Goal: Information Seeking & Learning: Learn about a topic

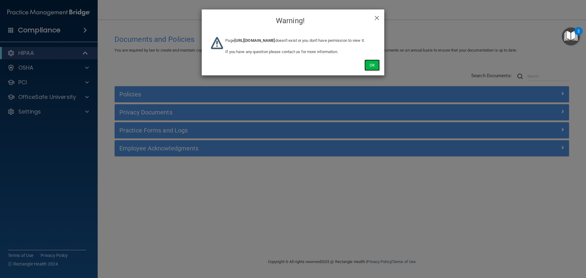
click at [366, 71] on button "Ok" at bounding box center [371, 64] width 15 height 11
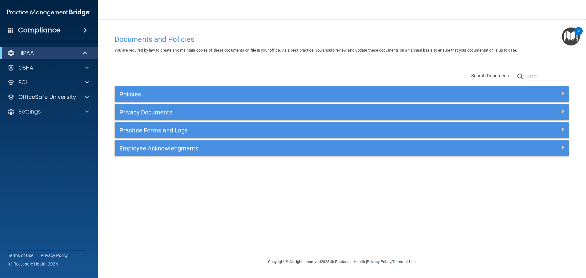
click at [520, 226] on div "Documents and Policies You are required by law to create and maintain copies of…" at bounding box center [342, 145] width 464 height 226
click at [288, 38] on h4 "Documents and Policies" at bounding box center [341, 39] width 455 height 8
click at [272, 77] on div "Policies Select All (Unselect 0) Unselect All Print Selected (0) Acceptable Use…" at bounding box center [342, 114] width 464 height 97
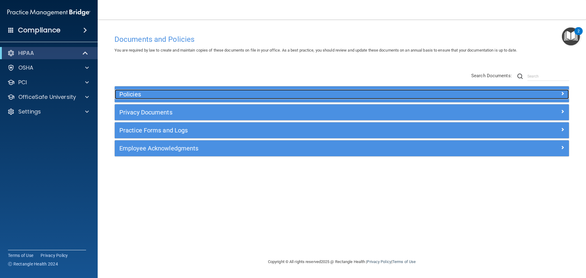
click at [229, 97] on h5 "Policies" at bounding box center [284, 94] width 331 height 7
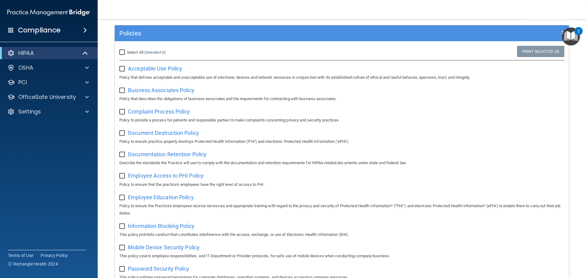
scroll to position [183, 0]
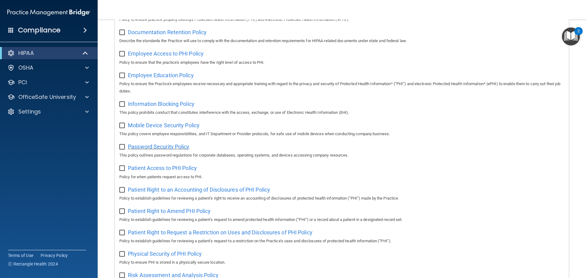
click at [171, 150] on span "Password Security Policy" at bounding box center [158, 146] width 61 height 6
click at [312, 159] on p "This policy outlines password regulations for corporate databases, operating sy…" at bounding box center [341, 155] width 445 height 7
click at [180, 170] on span "Patient Access to PHI Policy" at bounding box center [162, 168] width 69 height 6
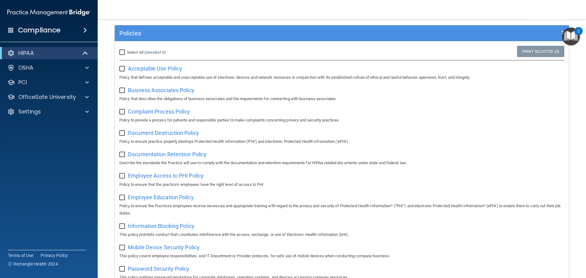
scroll to position [0, 0]
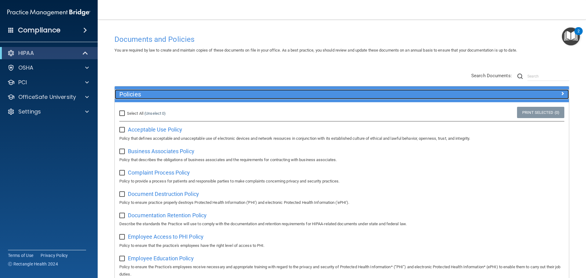
click at [226, 93] on h5 "Policies" at bounding box center [284, 94] width 331 height 7
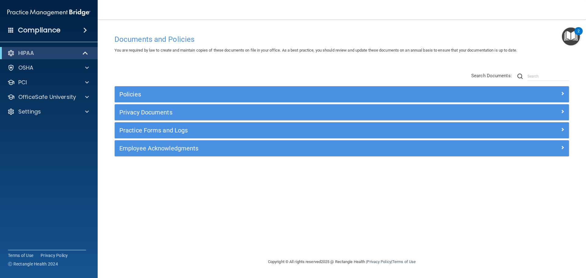
click at [246, 69] on div "Policies Select All (Unselect 0) Unselect All Print Selected (0) Acceptable Use…" at bounding box center [342, 114] width 464 height 97
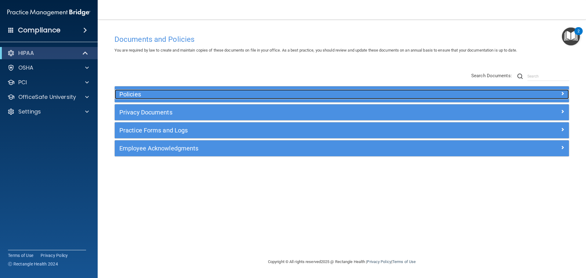
click at [181, 95] on h5 "Policies" at bounding box center [284, 94] width 331 height 7
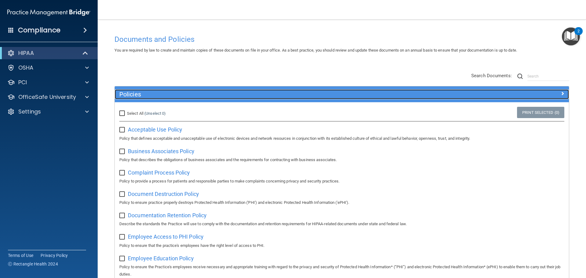
click at [164, 98] on h5 "Policies" at bounding box center [284, 94] width 331 height 7
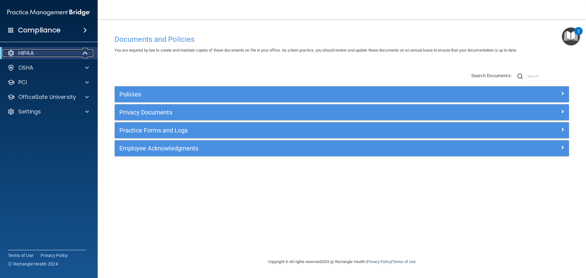
click at [82, 53] on div at bounding box center [85, 52] width 15 height 7
click at [84, 54] on div at bounding box center [85, 52] width 15 height 7
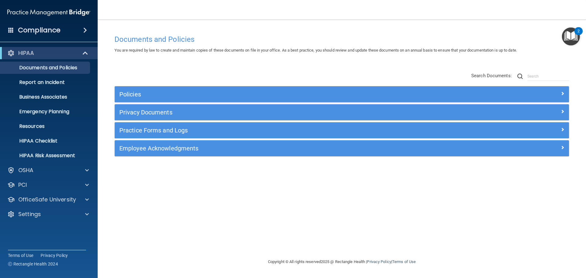
click at [126, 69] on div "Policies Select All (Unselect 0) Unselect All Print Selected (0) Acceptable Use…" at bounding box center [342, 114] width 464 height 97
click at [38, 93] on link "Business Associates" at bounding box center [42, 97] width 96 height 12
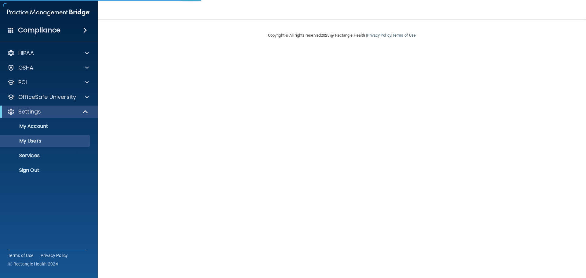
select select "20"
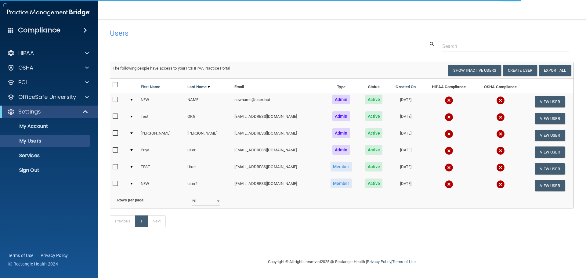
click at [383, 49] on div at bounding box center [341, 46] width 473 height 11
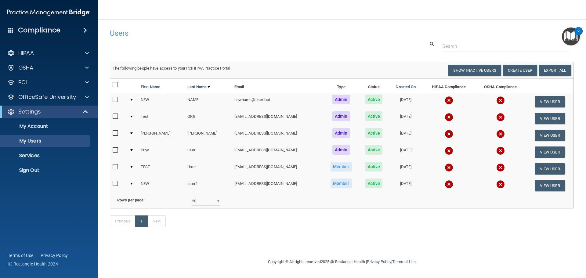
click at [472, 236] on div "Previous 1 Next" at bounding box center [341, 222] width 473 height 28
click at [80, 111] on div at bounding box center [85, 111] width 15 height 7
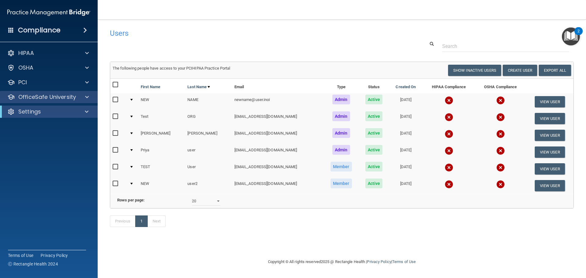
click at [86, 101] on div "OfficeSafe University" at bounding box center [49, 97] width 98 height 12
click at [84, 97] on div at bounding box center [85, 96] width 15 height 7
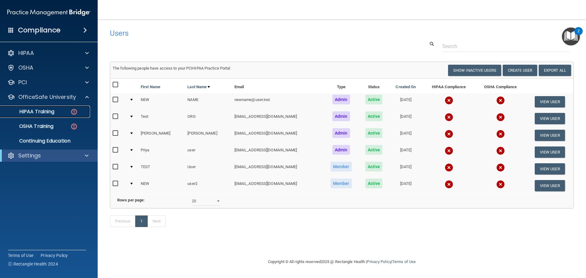
click at [66, 112] on div "HIPAA Training" at bounding box center [45, 112] width 83 height 6
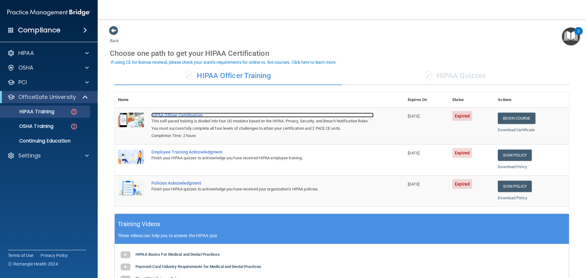
click at [164, 113] on div "HIPAA Officer Certification" at bounding box center [262, 115] width 222 height 5
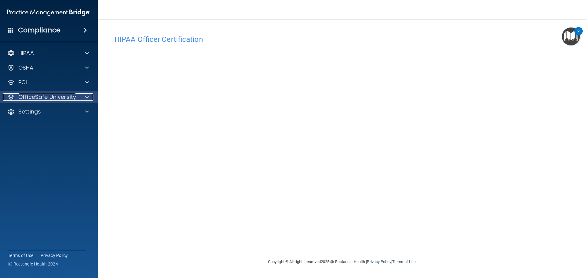
click at [57, 95] on p "OfficeSafe University" at bounding box center [47, 96] width 58 height 7
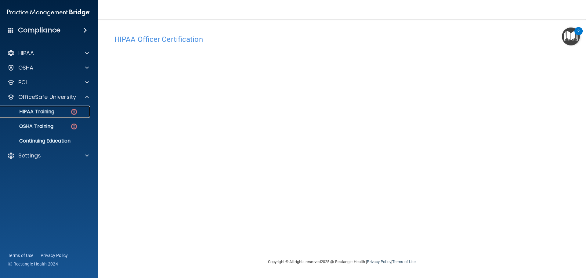
click at [57, 115] on link "HIPAA Training" at bounding box center [42, 112] width 96 height 12
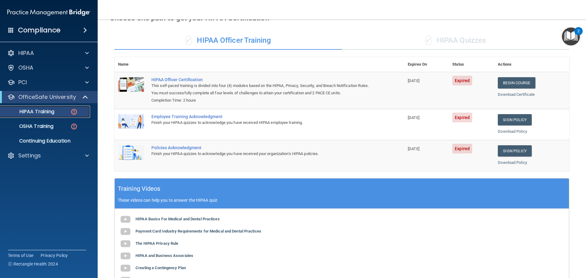
scroll to position [34, 0]
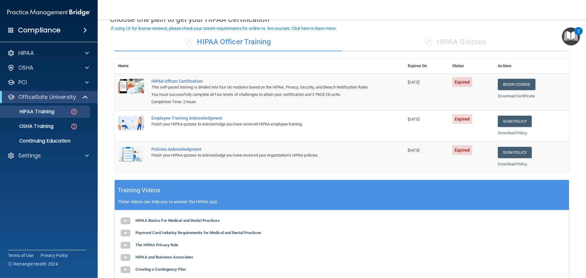
click at [458, 45] on div "✓ HIPAA Quizzes" at bounding box center [455, 42] width 227 height 18
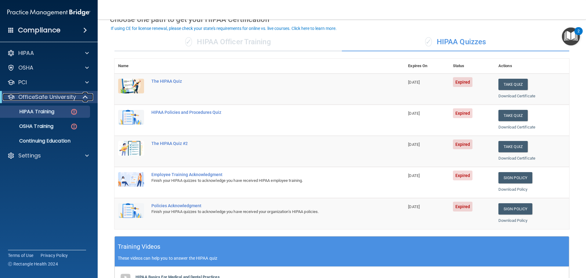
click at [83, 96] on span at bounding box center [85, 96] width 5 height 7
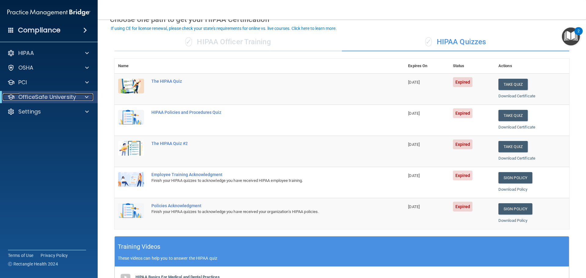
click at [82, 98] on div at bounding box center [85, 96] width 15 height 7
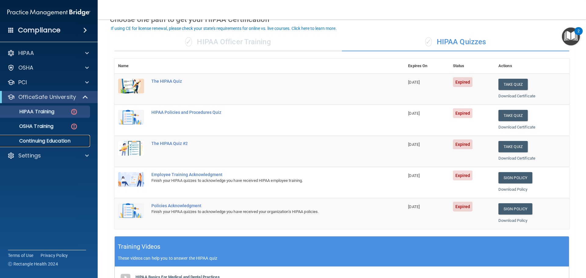
click at [53, 141] on p "Continuing Education" at bounding box center [45, 141] width 83 height 6
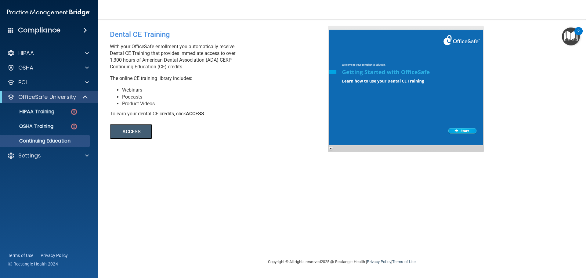
click at [140, 128] on button "ACCESS" at bounding box center [131, 131] width 42 height 15
click at [284, 114] on div "To earn your dental CE credits, click ACCESS ." at bounding box center [221, 113] width 223 height 7
click at [72, 127] on img at bounding box center [74, 127] width 8 height 8
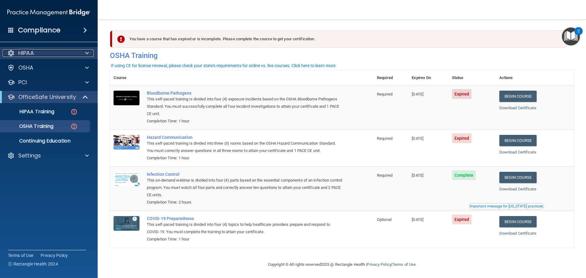
click at [74, 53] on div "HIPAA" at bounding box center [41, 52] width 76 height 7
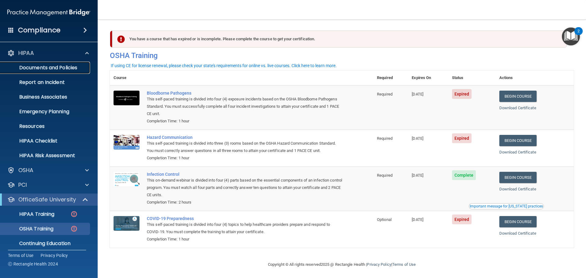
click at [58, 70] on p "Documents and Policies" at bounding box center [45, 68] width 83 height 6
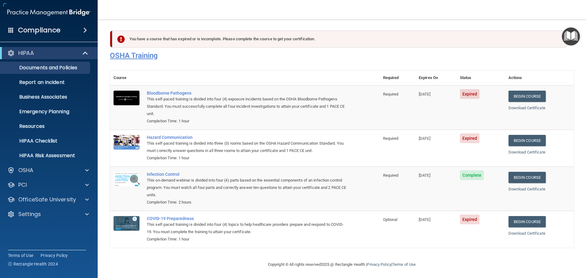
click at [193, 54] on h4 "OSHA Training" at bounding box center [342, 55] width 464 height 9
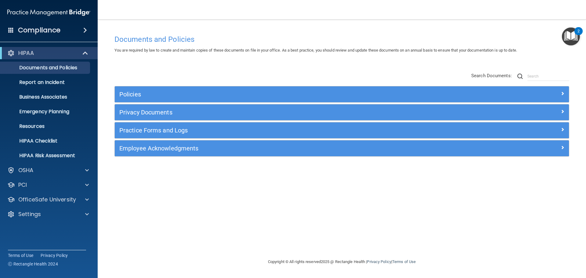
click at [306, 68] on div "Policies Select All (Unselect 0) Unselect All Print Selected (0) Acceptable Use…" at bounding box center [342, 114] width 464 height 97
